Goal: Contribute content

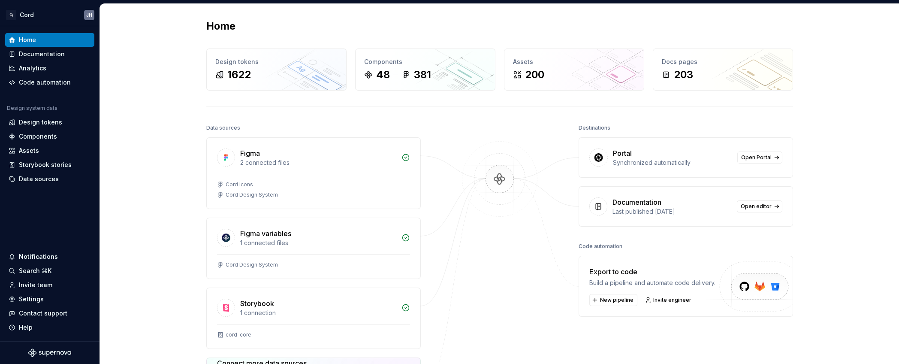
click at [138, 165] on div "Home Design tokens 1622 Components 48 381 Assets 200 Docs pages 203 Data source…" at bounding box center [499, 247] width 799 height 487
click at [66, 53] on div "Documentation" at bounding box center [50, 54] width 82 height 9
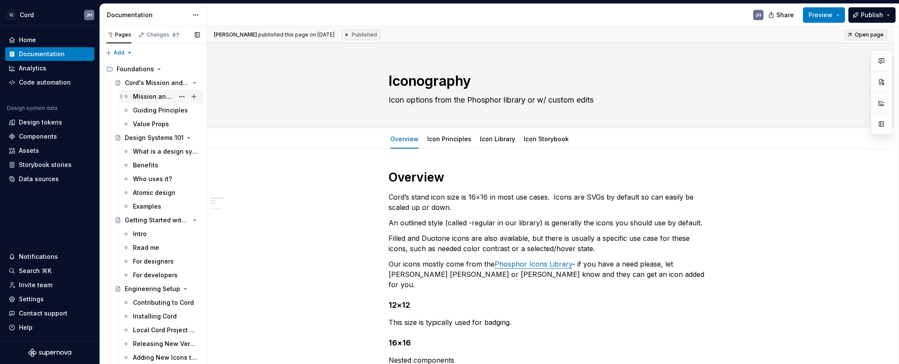
click at [153, 92] on div "Mission and Vision" at bounding box center [153, 96] width 41 height 9
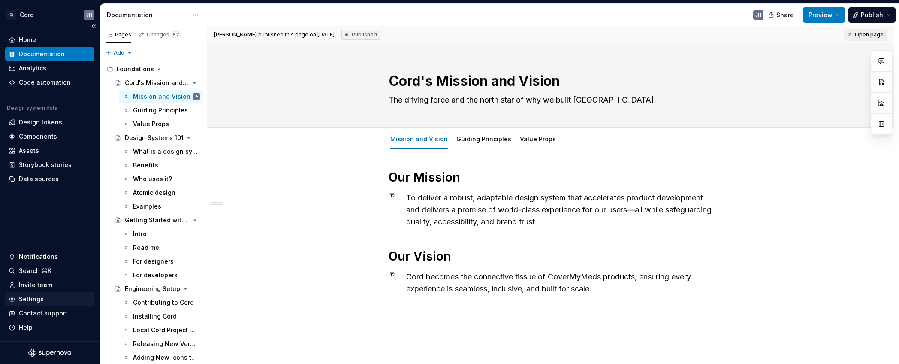
click at [29, 300] on div "Settings" at bounding box center [31, 299] width 25 height 9
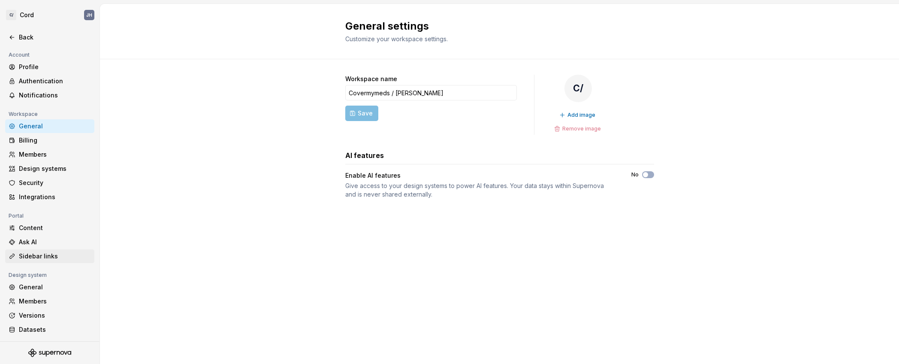
click at [26, 253] on div "Sidebar links" at bounding box center [55, 256] width 72 height 9
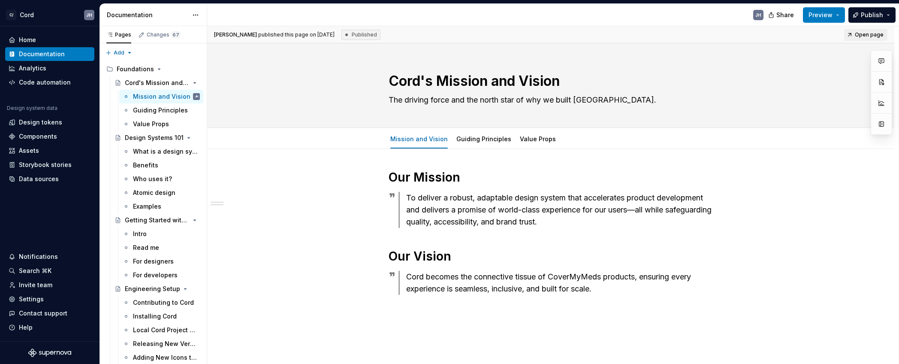
click at [32, 256] on div "Notifications" at bounding box center [38, 256] width 39 height 9
click at [42, 259] on html "C/ Cord JH Home Documentation Analytics Code automation Design system data Desi…" at bounding box center [449, 182] width 899 height 364
click at [37, 254] on div "Notifications" at bounding box center [38, 256] width 39 height 9
click at [27, 300] on html "C/ Cord JH Home Documentation Analytics Code automation Design system data Desi…" at bounding box center [449, 182] width 899 height 364
click at [37, 297] on div "Settings" at bounding box center [31, 299] width 25 height 9
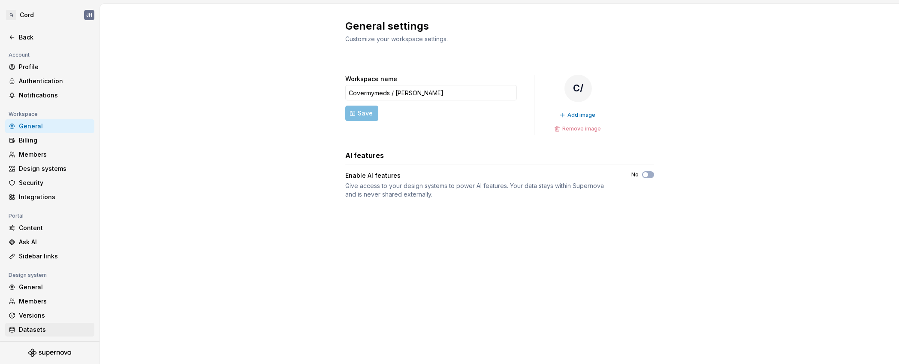
scroll to position [15, 0]
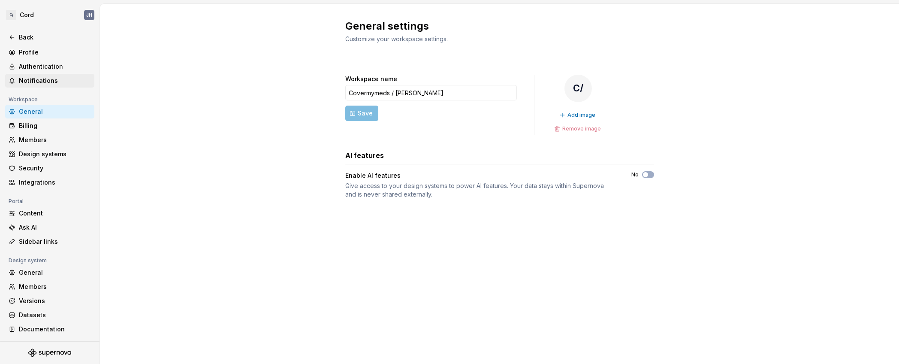
click at [25, 81] on div "Notifications" at bounding box center [55, 80] width 72 height 9
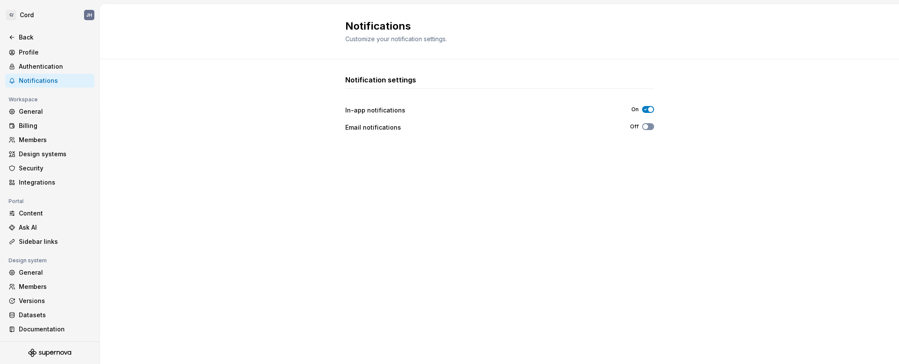
drag, startPoint x: 651, startPoint y: 128, endPoint x: 645, endPoint y: 130, distance: 6.2
click at [651, 128] on button "Off" at bounding box center [648, 126] width 12 height 7
drag, startPoint x: 641, startPoint y: 125, endPoint x: 646, endPoint y: 125, distance: 5.6
click at [641, 125] on div "Off" at bounding box center [642, 126] width 24 height 7
click at [647, 125] on span "button" at bounding box center [645, 126] width 5 height 5
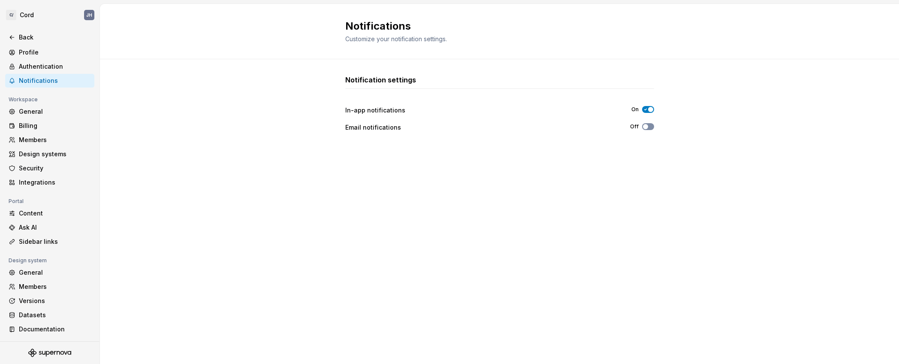
click at [647, 125] on span "button" at bounding box center [645, 126] width 5 height 5
click at [648, 125] on span "button" at bounding box center [650, 126] width 5 height 5
click at [647, 124] on icon "button" at bounding box center [645, 126] width 7 height 5
click at [221, 236] on div "Notification settings In-app notifications On Email notifications Off" at bounding box center [499, 211] width 799 height 305
click at [648, 125] on span "button" at bounding box center [645, 126] width 5 height 5
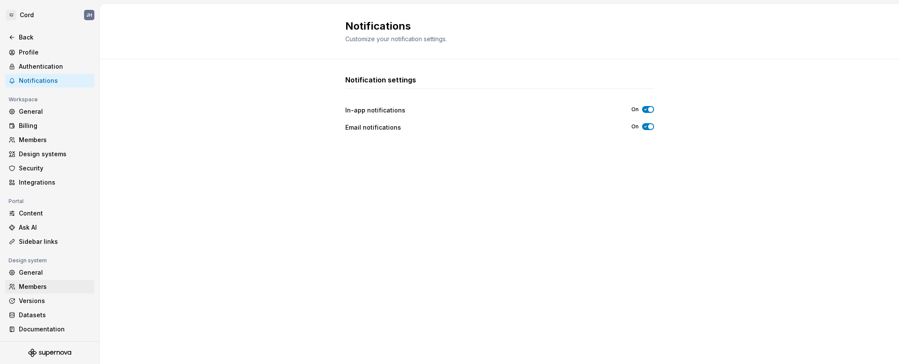
click at [33, 285] on div "Members" at bounding box center [55, 286] width 72 height 9
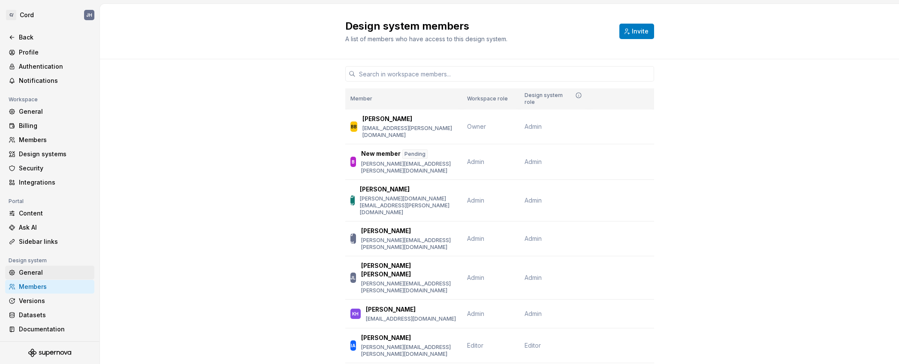
click at [30, 272] on div "General" at bounding box center [55, 272] width 72 height 9
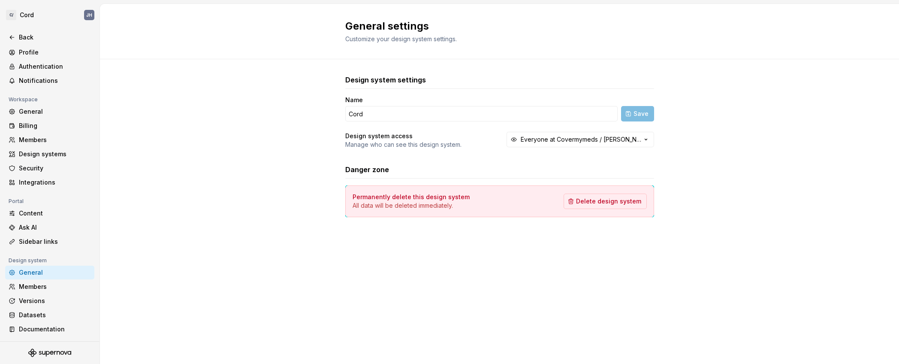
click at [30, 278] on div "General" at bounding box center [49, 273] width 89 height 14
click at [30, 285] on div "Members" at bounding box center [55, 286] width 72 height 9
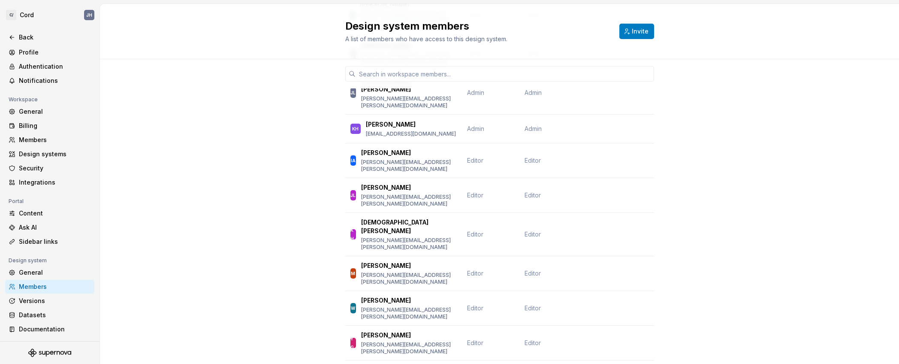
scroll to position [456, 0]
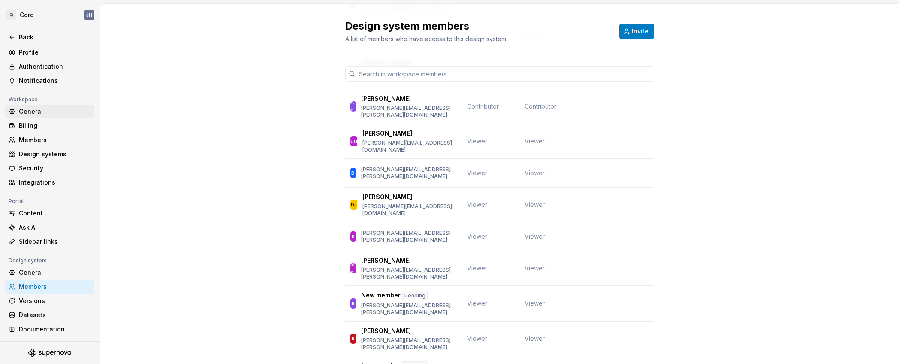
click at [33, 109] on div "General" at bounding box center [55, 111] width 72 height 9
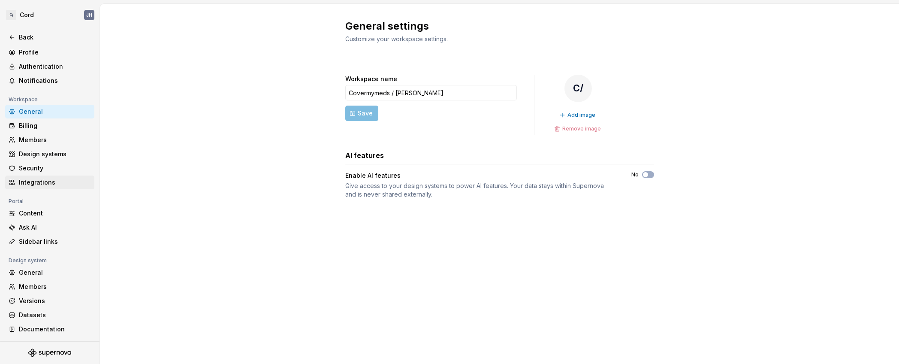
click at [41, 179] on div "Integrations" at bounding box center [55, 182] width 72 height 9
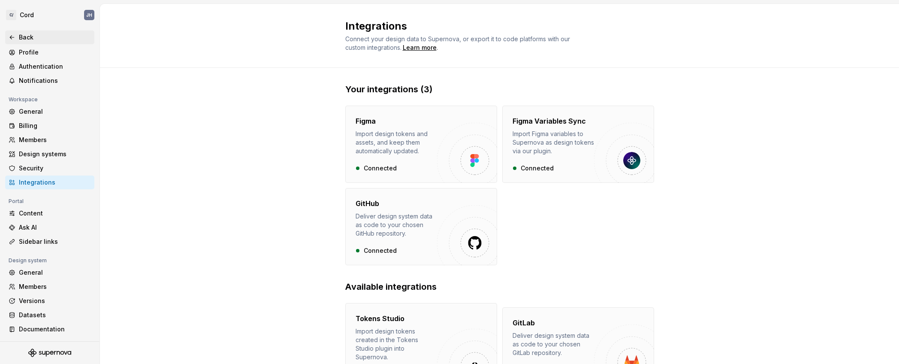
click at [19, 36] on div "Back" at bounding box center [55, 37] width 72 height 9
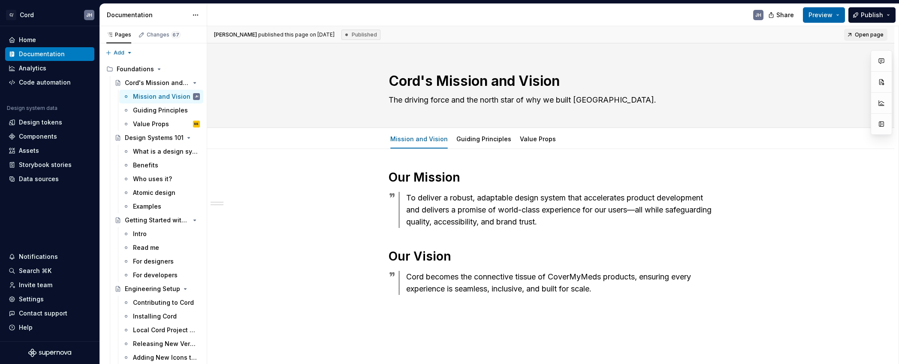
click at [838, 17] on button "Preview" at bounding box center [824, 14] width 42 height 15
drag, startPoint x: 714, startPoint y: 149, endPoint x: 615, endPoint y: 109, distance: 107.0
click at [714, 149] on div "[PERSON_NAME] published this page on [DATE] Published Open page Cord's Mission …" at bounding box center [553, 195] width 692 height 338
click at [478, 148] on div "Mission and Vision Guiding Principles Value Props" at bounding box center [473, 141] width 179 height 23
click at [478, 140] on link "Guiding Principles" at bounding box center [484, 138] width 55 height 7
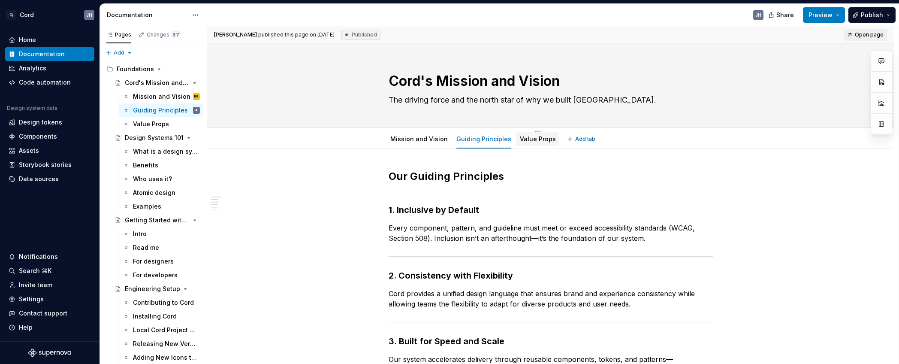
click at [534, 144] on div "Value Props" at bounding box center [538, 139] width 43 height 14
click at [522, 139] on link "Value Props" at bounding box center [538, 138] width 36 height 7
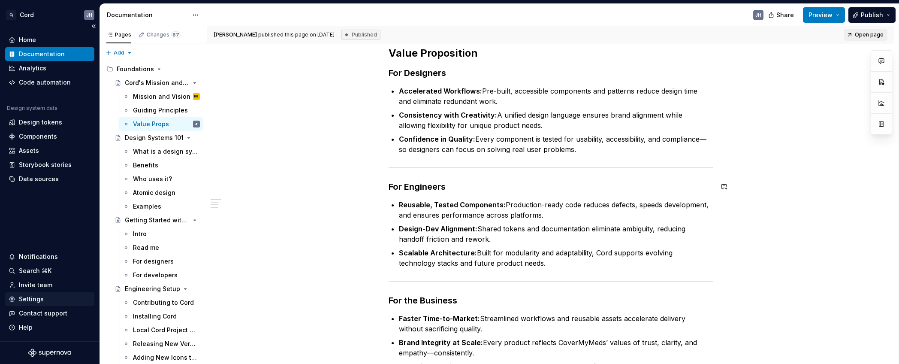
scroll to position [126, 0]
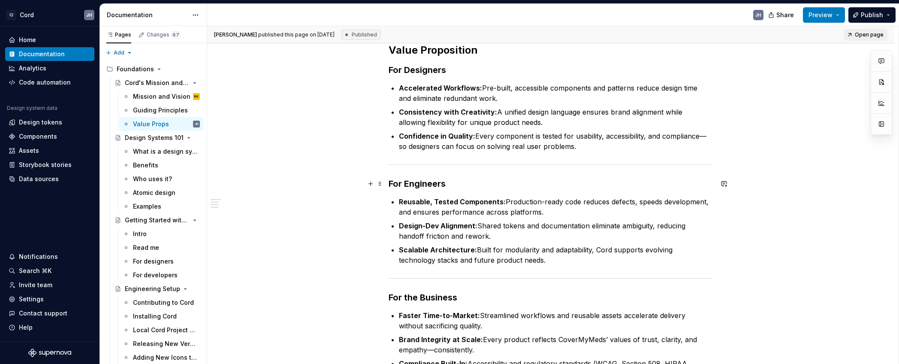
click at [418, 184] on strong "For Engineers" at bounding box center [417, 184] width 57 height 10
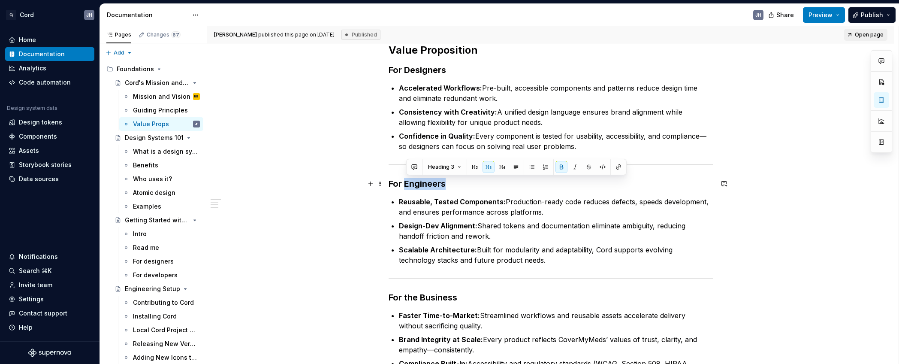
click at [418, 184] on strong "For Engineers" at bounding box center [417, 184] width 57 height 10
click at [296, 172] on div "Value Proposition For Designers Accelerated Workflows: Pre-built, accessible co…" at bounding box center [550, 272] width 687 height 499
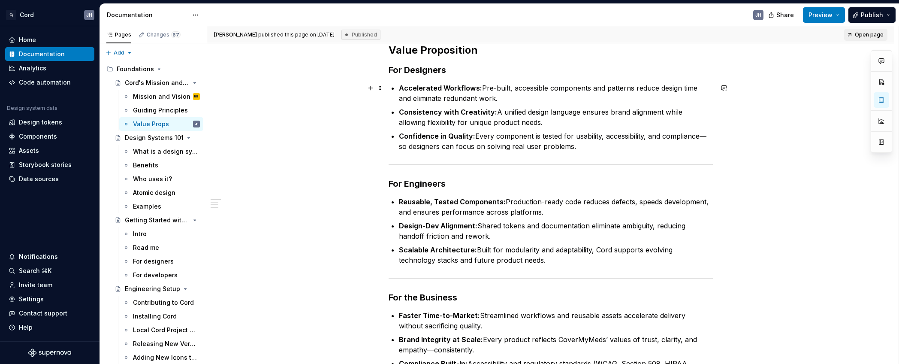
click at [483, 85] on p "Accelerated Workflows: Pre-built, accessible components and patterns reduce des…" at bounding box center [556, 93] width 314 height 21
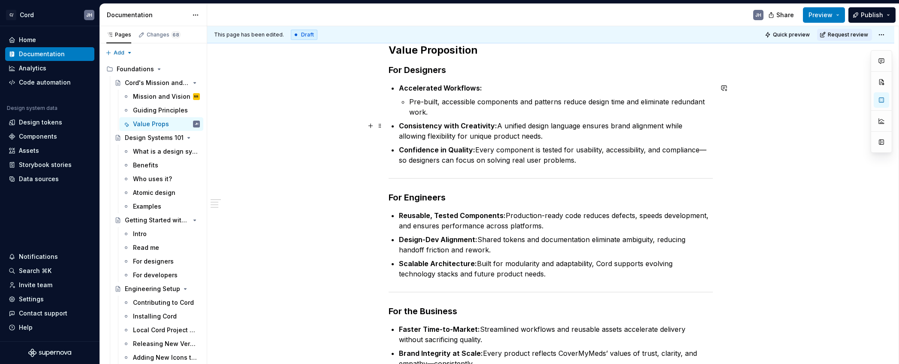
click at [498, 126] on p "Consistency with Creativity: A unified design language ensures brand alignment …" at bounding box center [556, 131] width 314 height 21
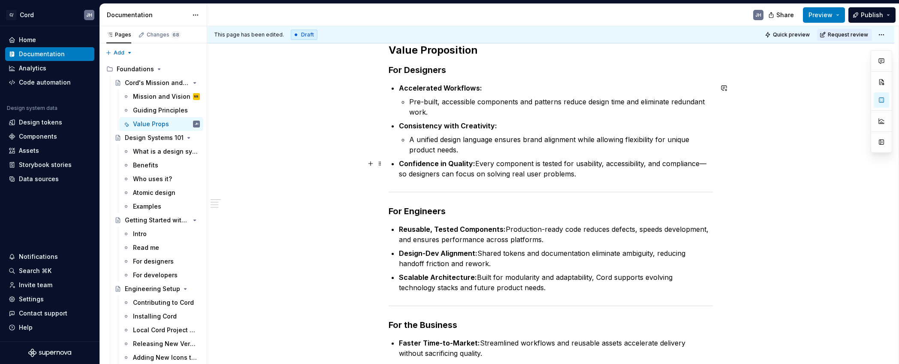
click at [478, 163] on p "Confidence in Quality: Every component is tested for usability, accessibility, …" at bounding box center [556, 168] width 314 height 21
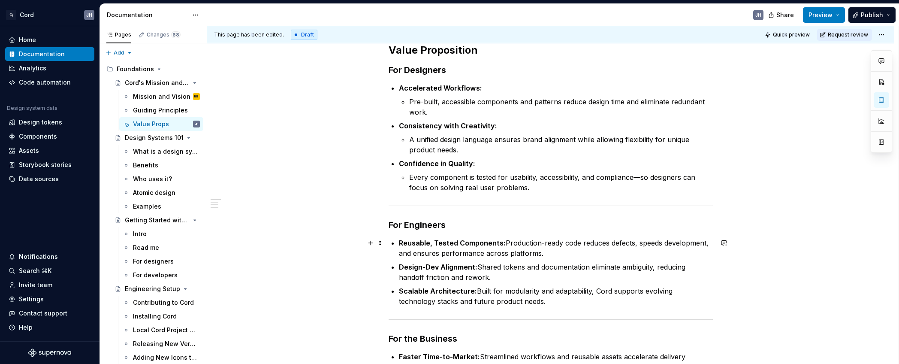
click at [507, 242] on p "Reusable, Tested Components: Production-ready code reduces defects, speeds deve…" at bounding box center [556, 248] width 314 height 21
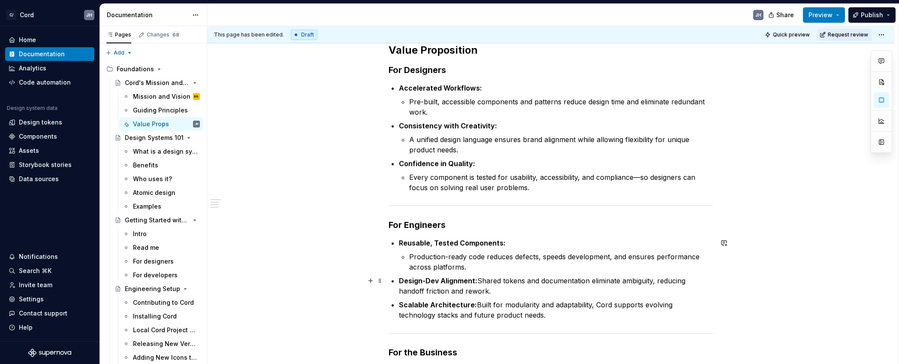
click at [484, 279] on p "Design-Dev Alignment: Shared tokens and documentation eliminate ambiguity, redu…" at bounding box center [556, 285] width 314 height 21
click at [481, 279] on p "Design-Dev Alignment: Shared tokens and documentation eliminate ambiguity, redu…" at bounding box center [556, 285] width 314 height 21
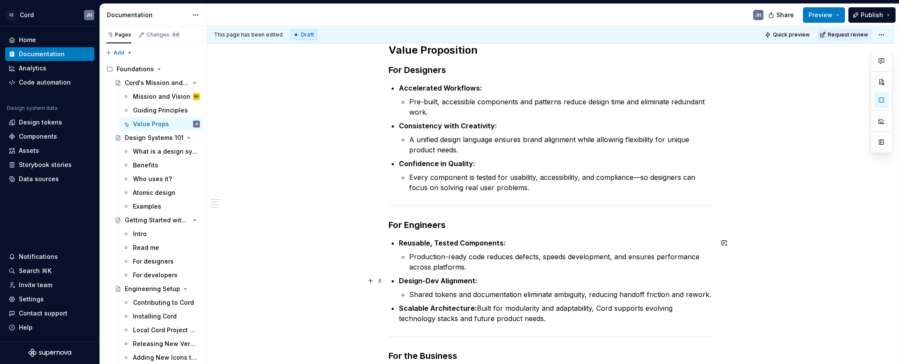
scroll to position [159, 0]
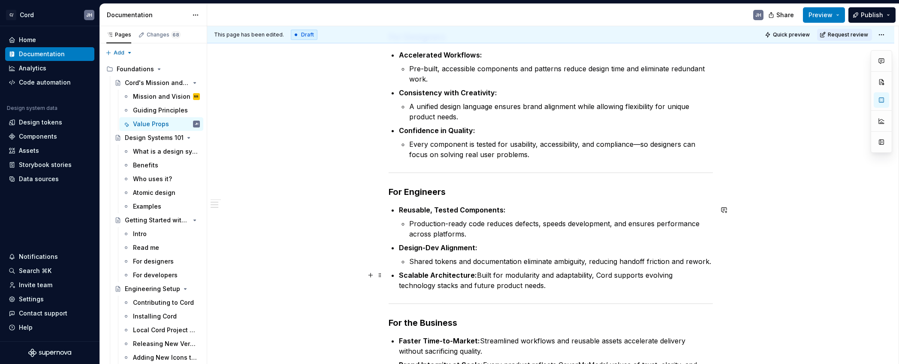
click at [478, 275] on p "Scalable Architecture: Built for modularity and adaptability, Cord supports evo…" at bounding box center [556, 280] width 314 height 21
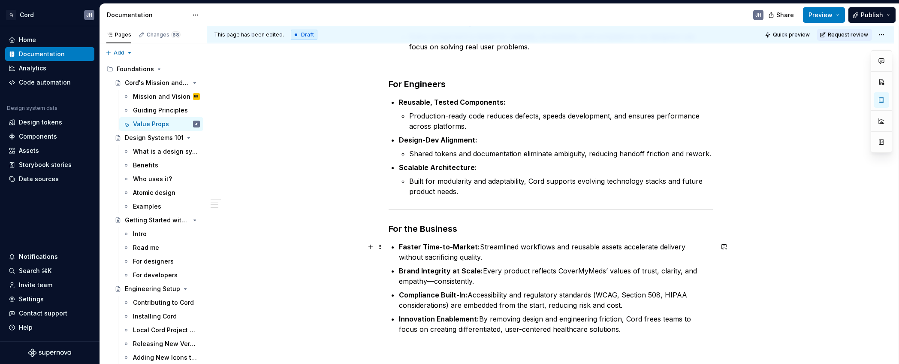
scroll to position [267, 0]
click at [484, 243] on p "Faster Time-to-Market: Streamlined workflows and reusable assets accelerate del…" at bounding box center [556, 251] width 314 height 21
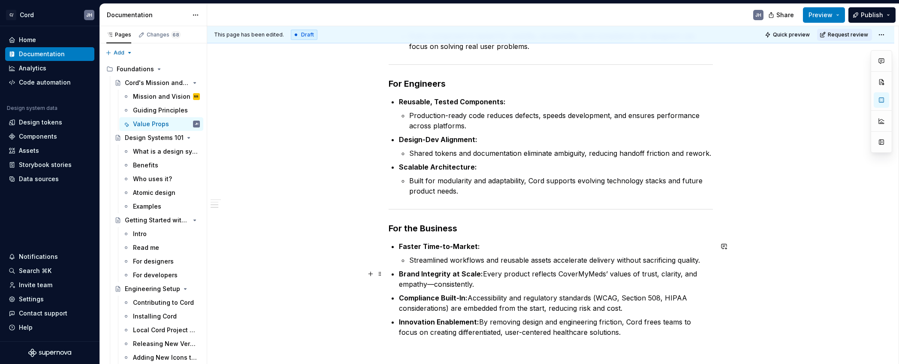
click at [483, 272] on p "Brand Integrity at Scale: Every product reflects CoverMyMeds’ values of trust, …" at bounding box center [556, 279] width 314 height 21
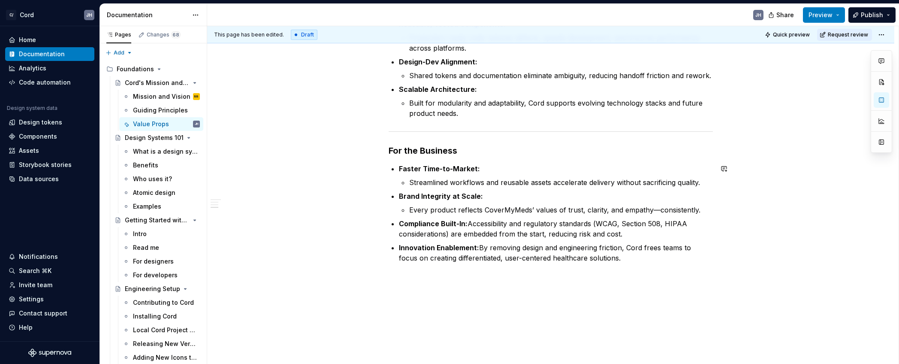
scroll to position [348, 0]
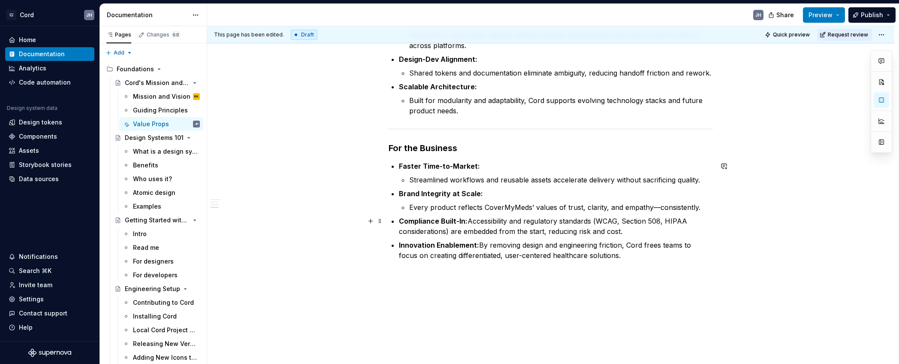
click at [470, 219] on p "Compliance Built-In: Accessibility and regulatory standards (WCAG, Section 508,…" at bounding box center [556, 226] width 314 height 21
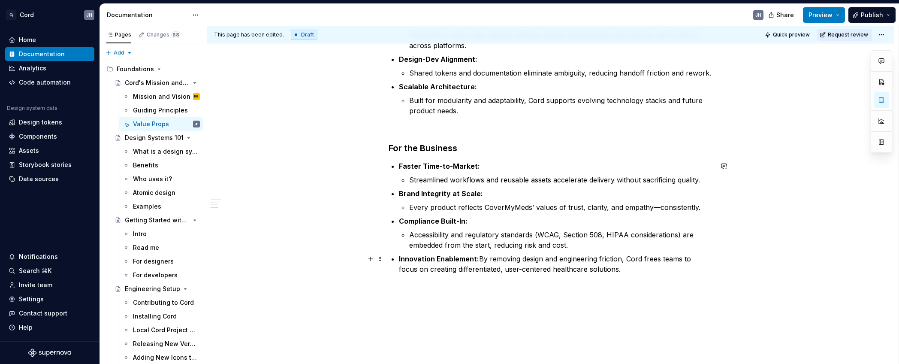
click at [481, 259] on p "Innovation Enablement: By removing design and engineering friction, Cord frees …" at bounding box center [556, 264] width 314 height 21
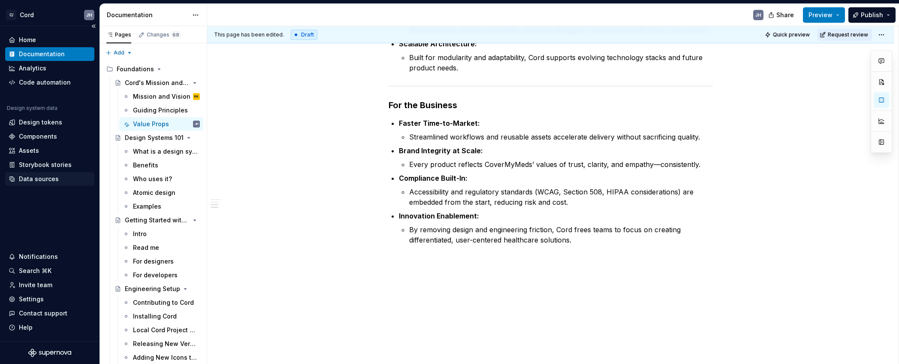
scroll to position [0, 0]
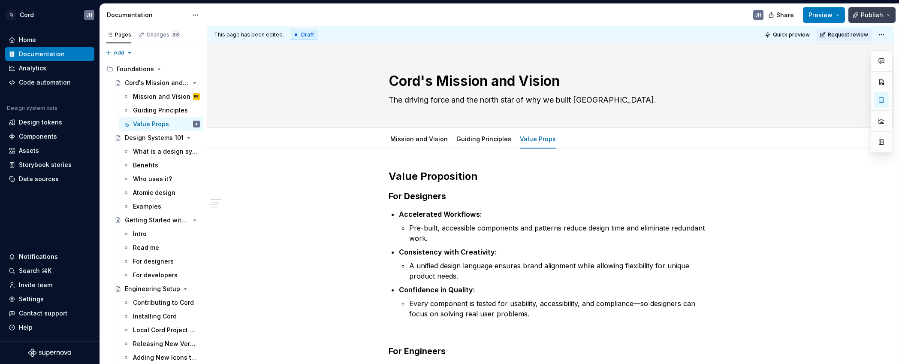
click at [872, 16] on span "Publish" at bounding box center [872, 15] width 22 height 9
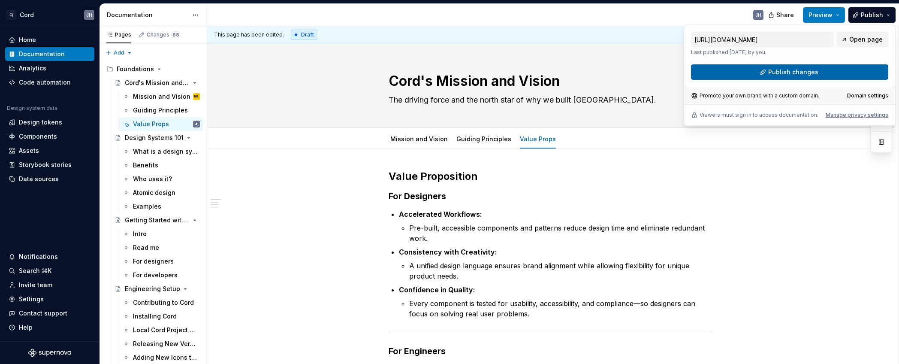
click at [802, 71] on span "Publish changes" at bounding box center [794, 72] width 50 height 9
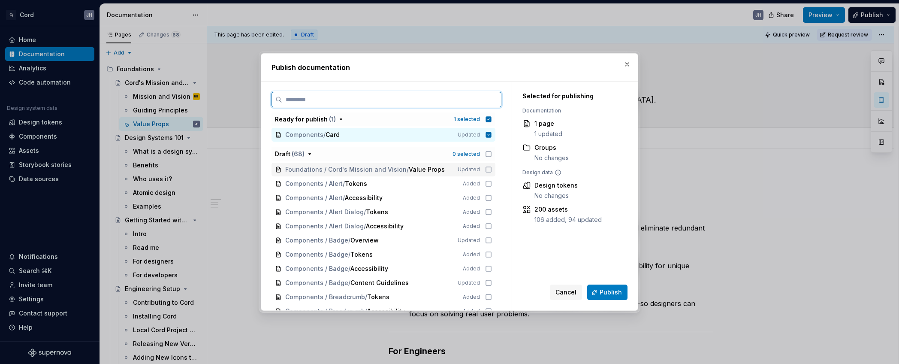
drag, startPoint x: 493, startPoint y: 169, endPoint x: 496, endPoint y: 242, distance: 73.0
click at [492, 169] on icon at bounding box center [488, 169] width 7 height 7
click at [492, 239] on icon at bounding box center [488, 240] width 7 height 7
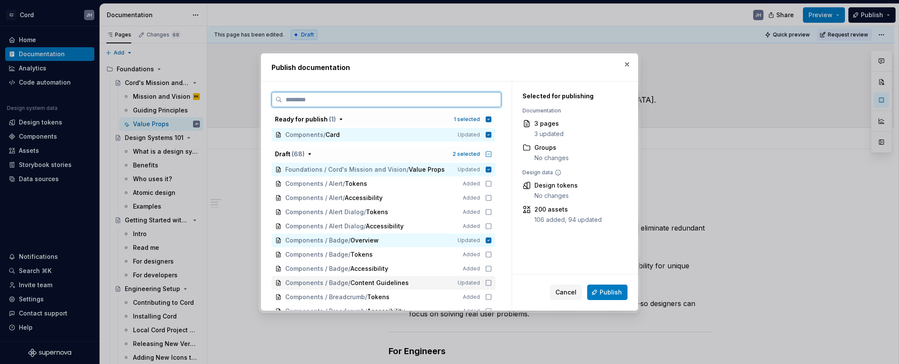
click at [492, 281] on icon at bounding box center [488, 282] width 7 height 7
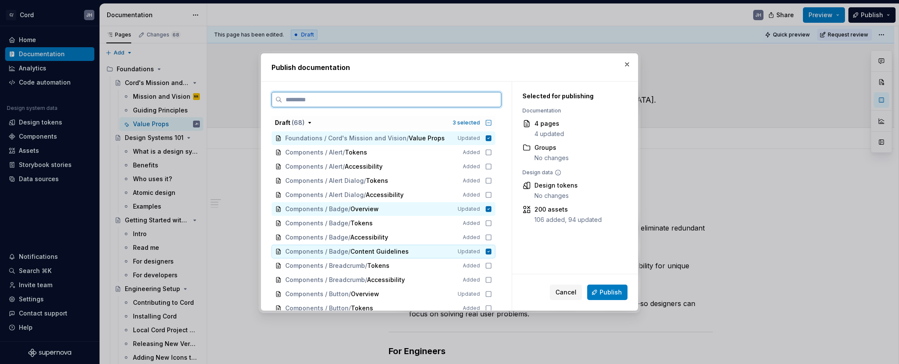
scroll to position [33, 0]
click at [491, 268] on div "Components / Breadcrumb / Tokens Added" at bounding box center [384, 264] width 224 height 14
click at [492, 266] on icon at bounding box center [489, 264] width 6 height 6
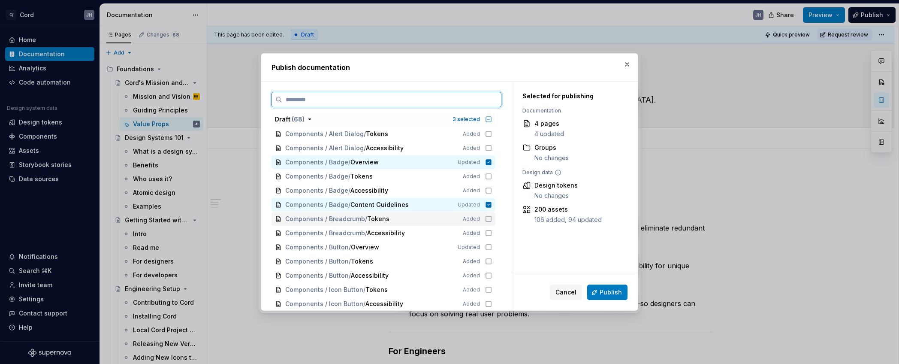
scroll to position [80, 0]
click at [493, 249] on div "Components / Button / Overview Updated" at bounding box center [384, 245] width 224 height 14
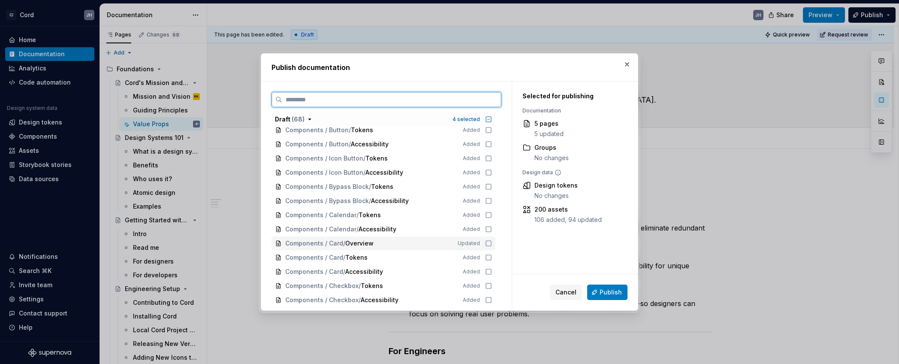
click at [492, 241] on icon at bounding box center [488, 243] width 7 height 7
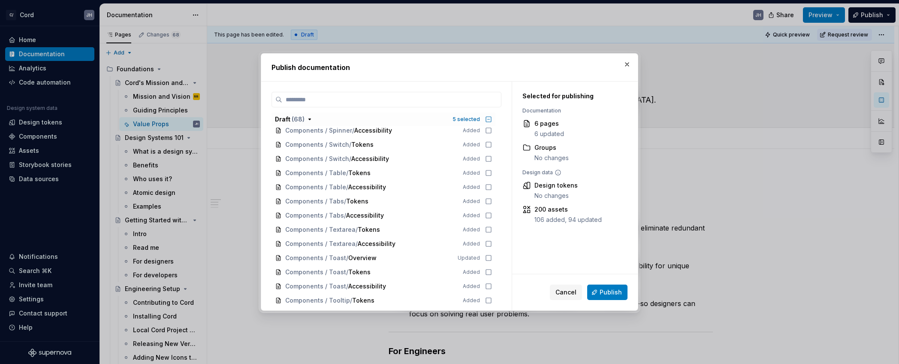
scroll to position [815, 0]
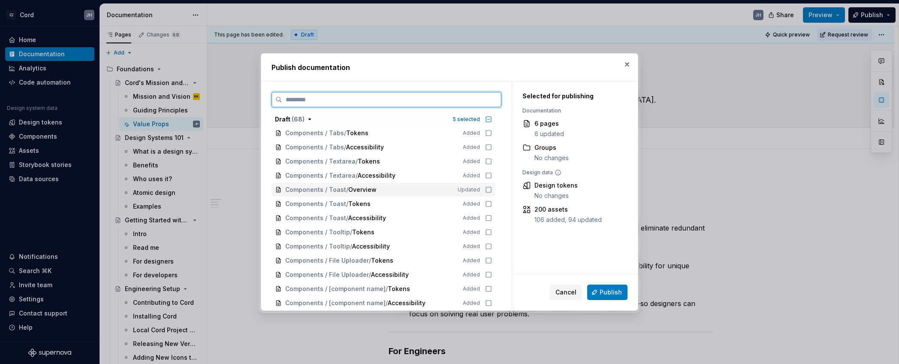
click at [491, 190] on icon at bounding box center [488, 189] width 5 height 5
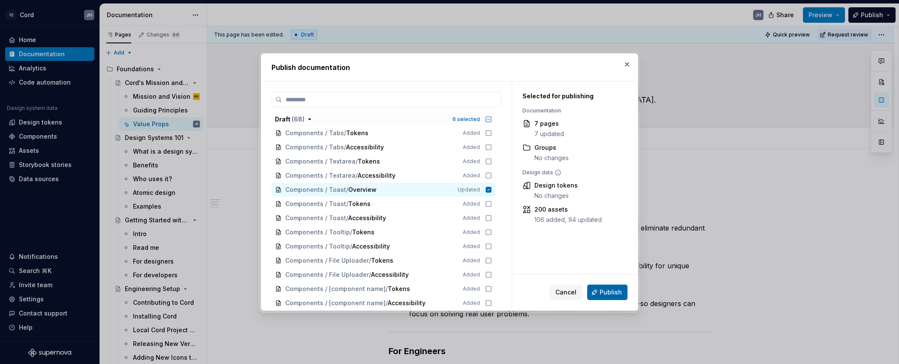
click at [606, 291] on span "Publish" at bounding box center [611, 292] width 22 height 9
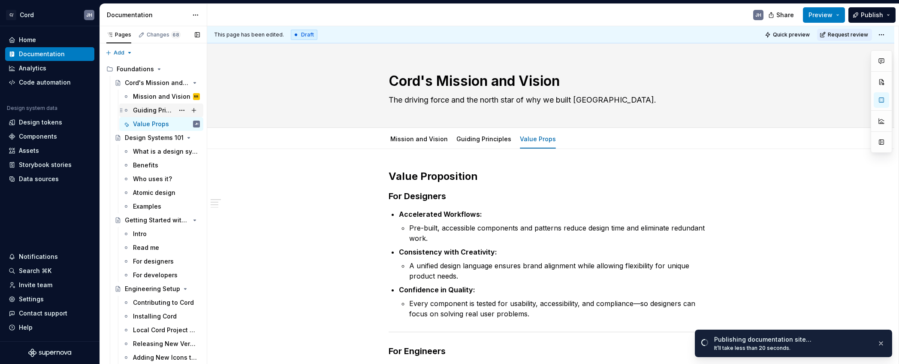
click at [163, 104] on div "Guiding Principles" at bounding box center [166, 110] width 67 height 12
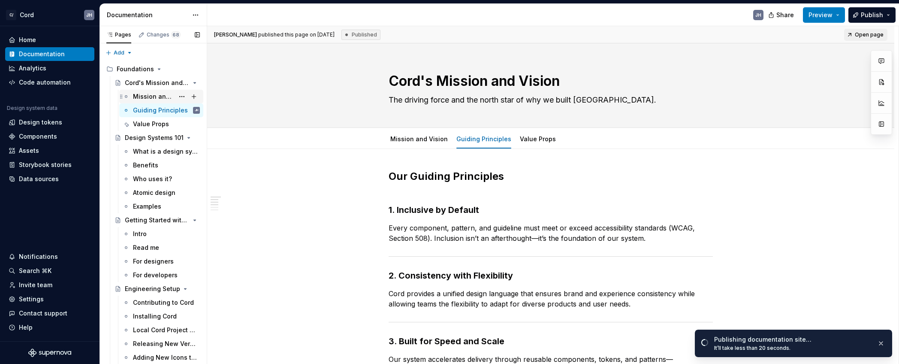
click at [154, 94] on div "Mission and Vision" at bounding box center [153, 96] width 41 height 9
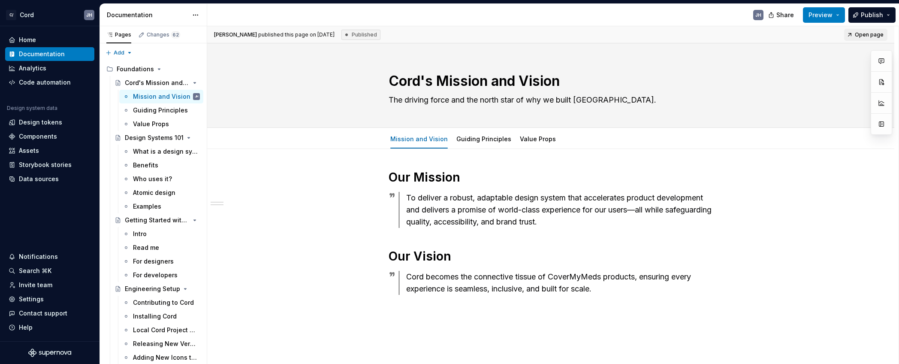
click at [882, 23] on div "Share Preview Publish" at bounding box center [835, 15] width 129 height 22
click at [882, 19] on button "Publish" at bounding box center [872, 14] width 47 height 15
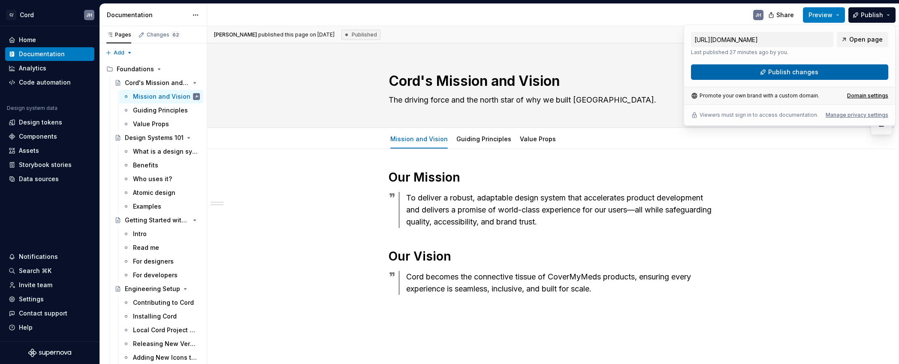
click at [805, 74] on span "Publish changes" at bounding box center [794, 72] width 50 height 9
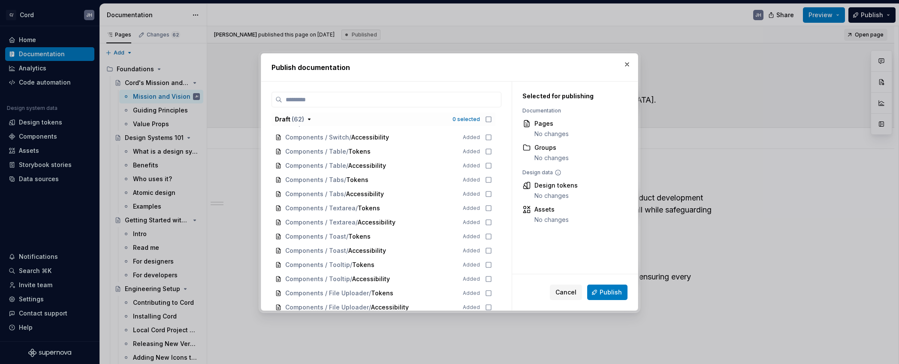
scroll to position [696, 0]
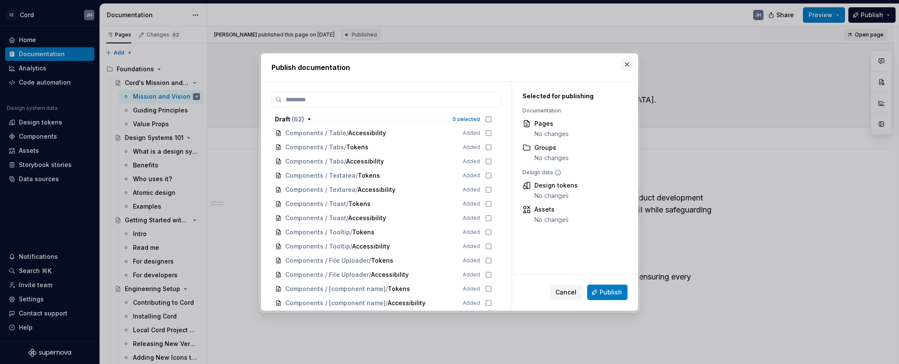
click at [630, 64] on button "button" at bounding box center [627, 64] width 12 height 12
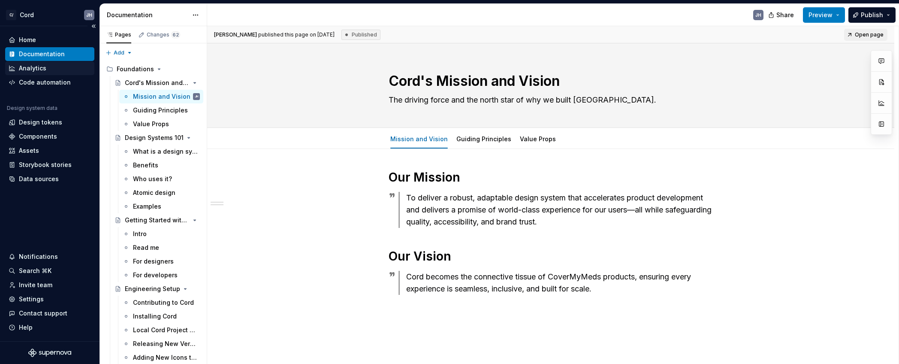
type textarea "*"
